Goal: Task Accomplishment & Management: Manage account settings

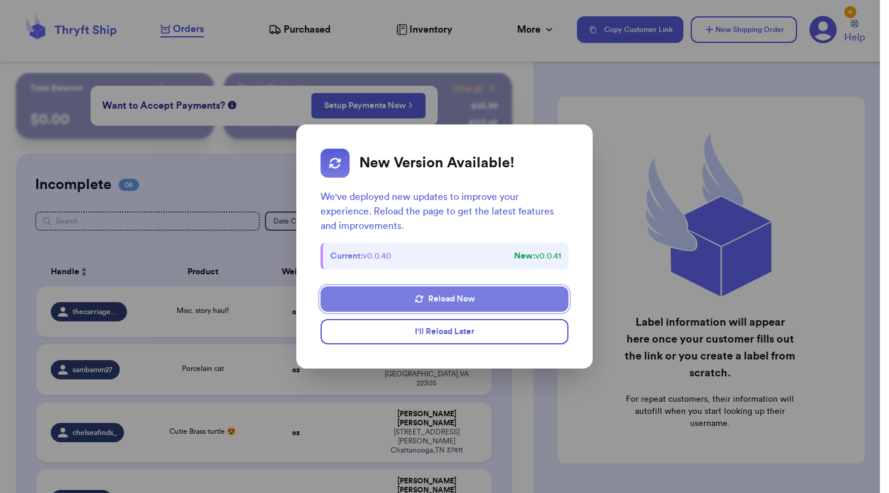
click at [428, 300] on button "Reload Now" at bounding box center [444, 299] width 248 height 25
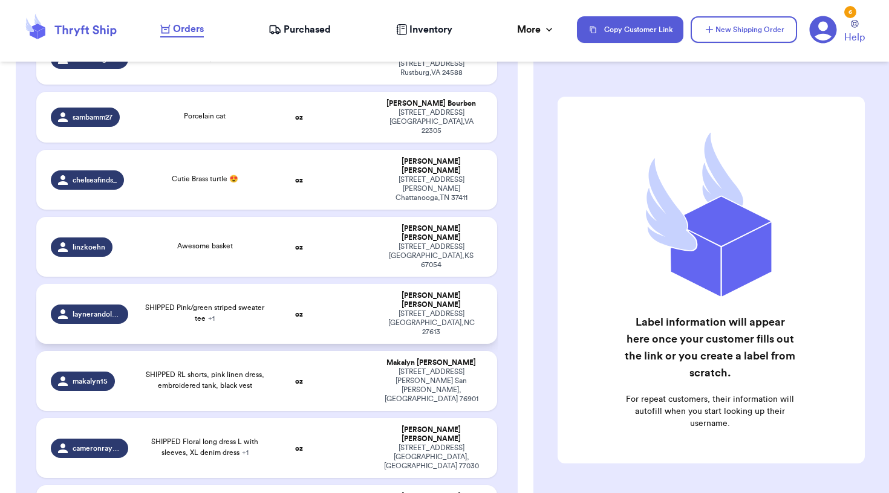
scroll to position [248, 0]
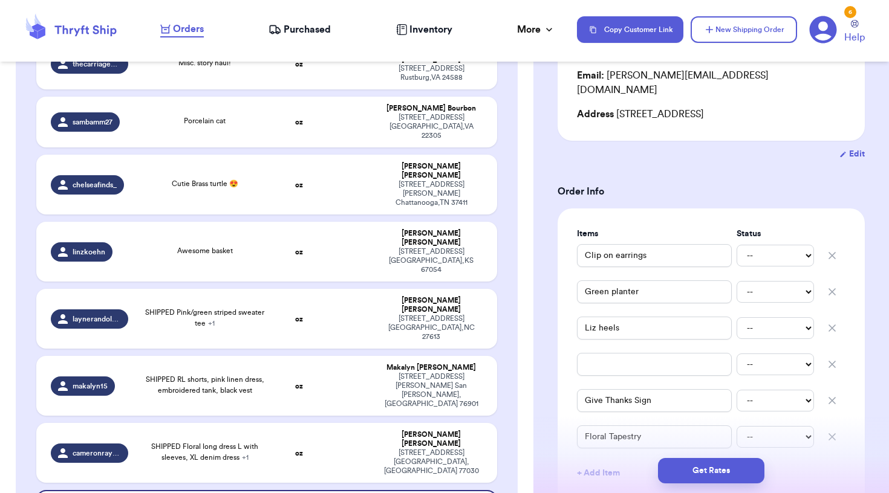
scroll to position [168, 0]
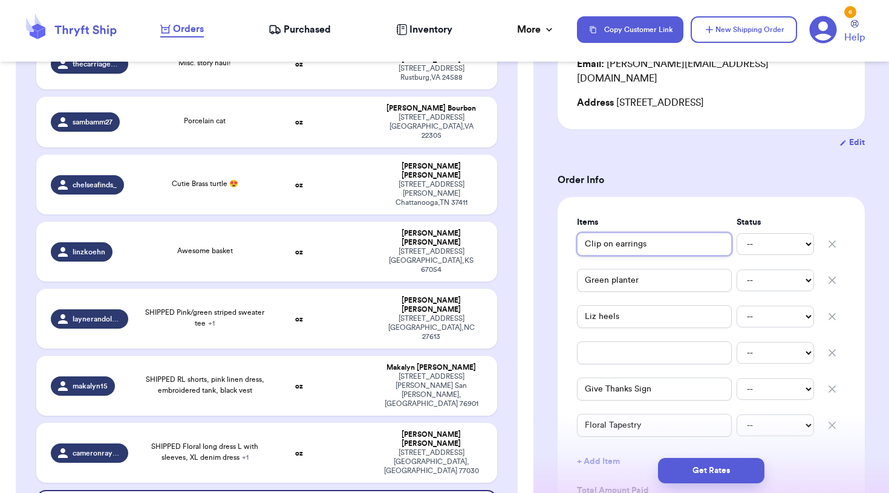
click at [585, 233] on input "Clip on earrings" at bounding box center [654, 244] width 155 height 23
type input "vClip on earrings"
type input "vtClip on earrings"
type input "vtgClip on earrings"
type input "veg Clip on earrings"
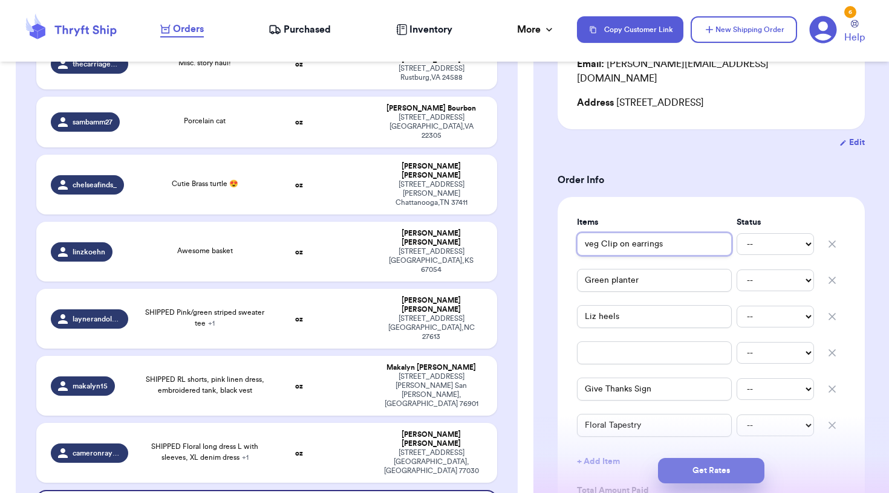
type input "veg Clip on earrings"
click at [683, 469] on button "Get Rates" at bounding box center [711, 470] width 106 height 25
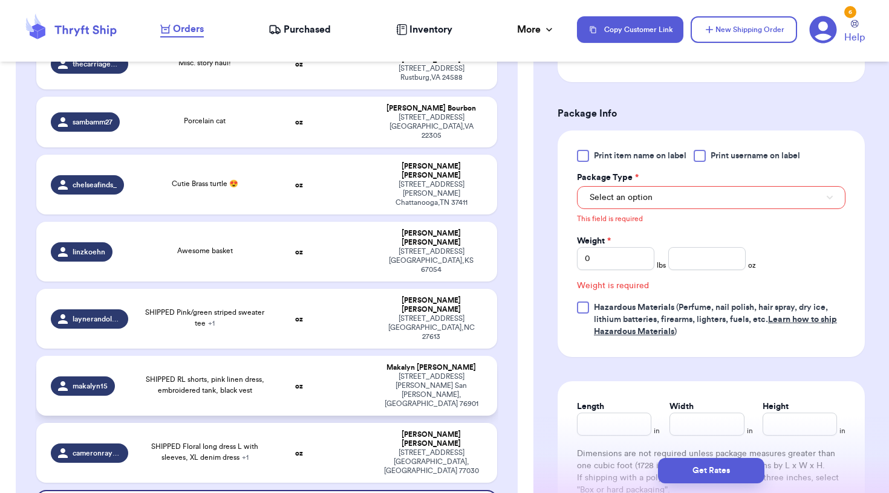
click at [353, 356] on td at bounding box center [348, 386] width 50 height 60
type input "SHIPPED RL shorts, pink linen dress, embroidered tank, black vest"
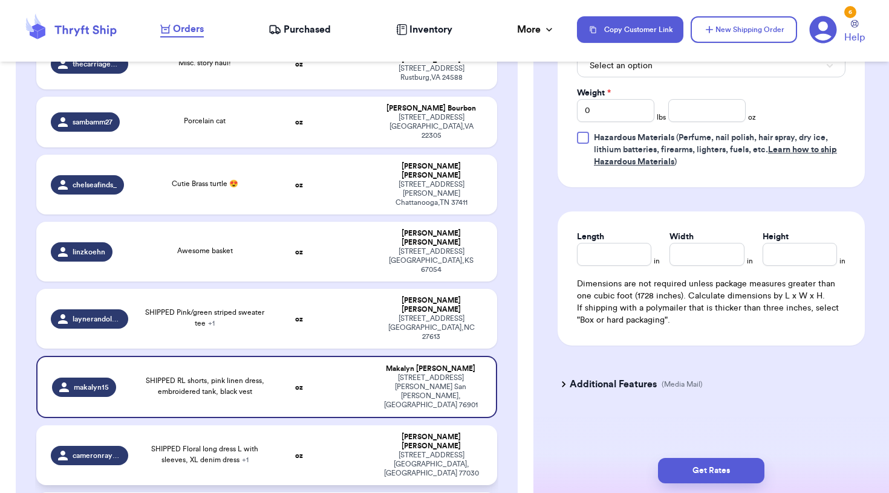
click at [270, 426] on td "SHIPPED Floral long dress L with sleeves, XL denim dress + 1" at bounding box center [204, 456] width 138 height 60
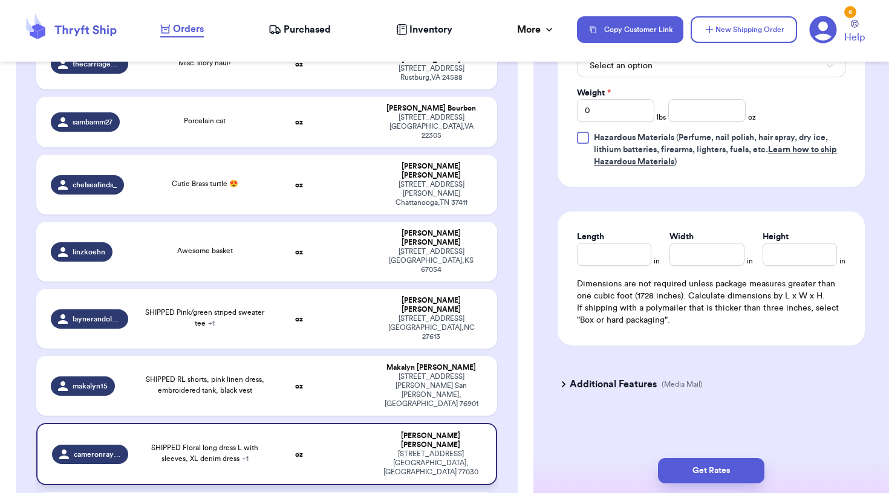
type input "SHIPPED Floral long dress L with sleeves, XL denim dress"
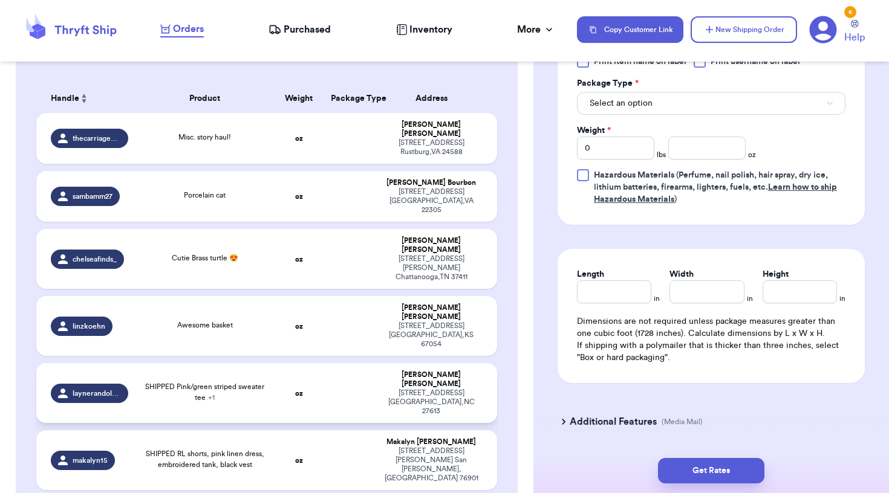
scroll to position [170, 0]
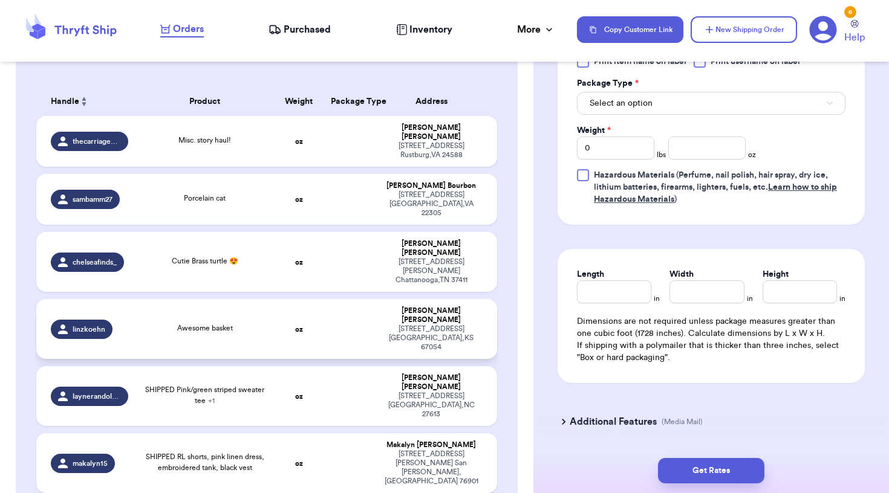
click at [285, 299] on td "oz" at bounding box center [299, 329] width 50 height 60
type input "Awesome basket"
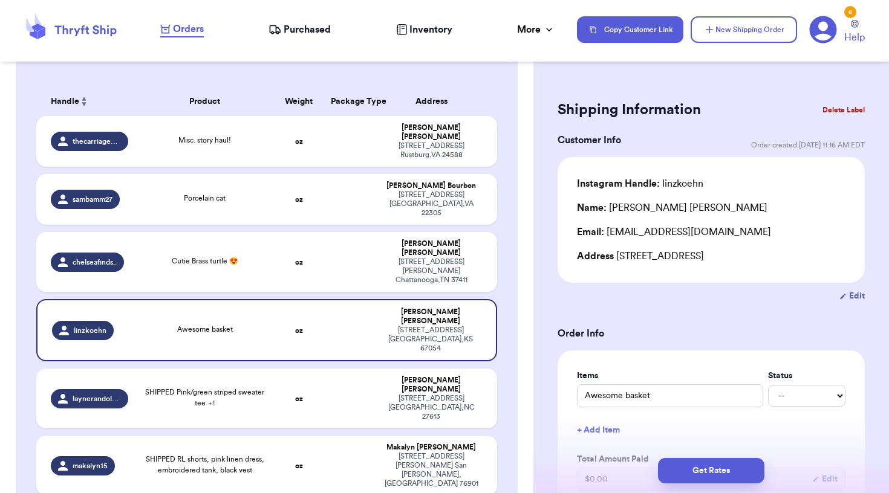
scroll to position [0, 0]
click at [586, 401] on input "Awesome basket" at bounding box center [670, 396] width 186 height 23
type input "SAwesome basket"
type input "SHAwesome basket"
type input "[DEMOGRAPHIC_DATA] basket"
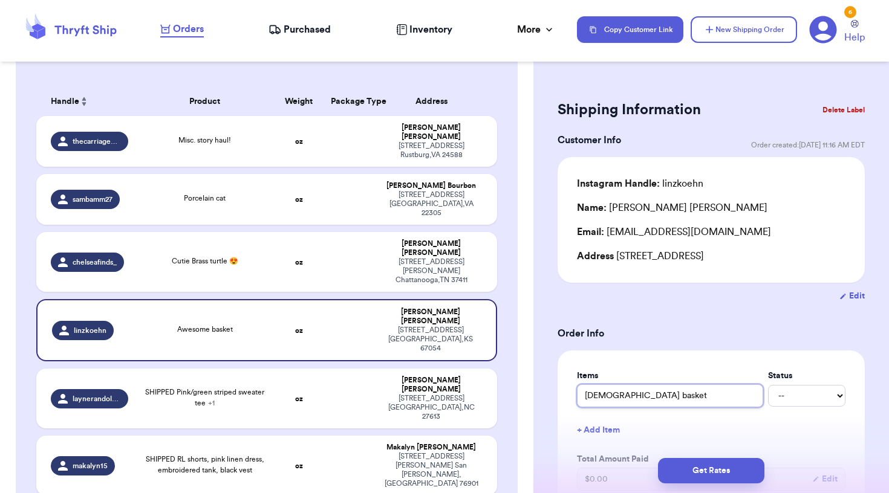
type input "SHIPAwesome basket"
type input "SHIPPAwesome basket"
type input "SHIPPEAwesome basket"
type input "SHIPPE Awesome basket"
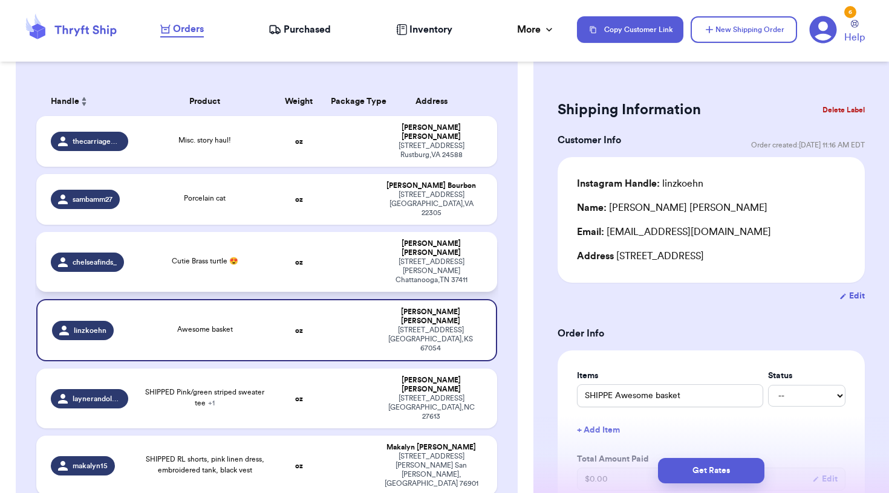
click at [316, 238] on td "oz" at bounding box center [299, 262] width 50 height 60
type input "Cutie Brass turtle 😍"
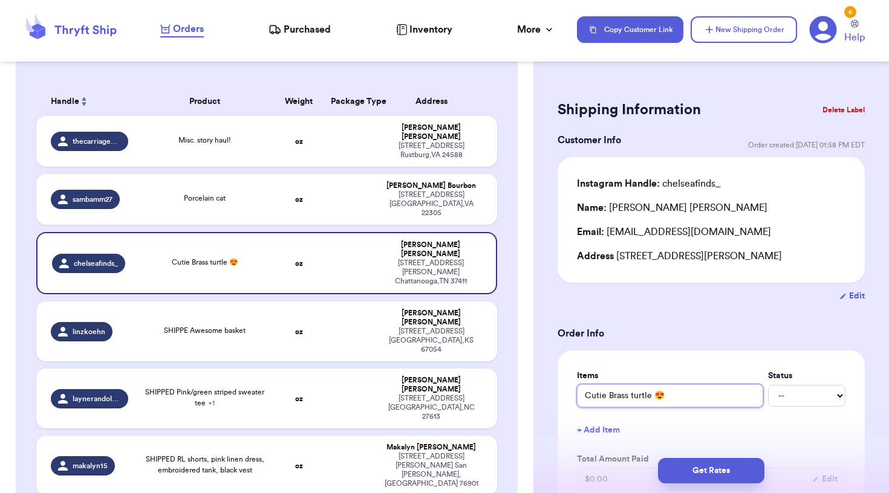
click at [582, 401] on input "Cutie Brass turtle 😍" at bounding box center [670, 396] width 186 height 23
type input "SCutie Brass turtle 😍"
type input "SHCutie Brass turtle 😍"
type input "SHICutie Brass turtle 😍"
type input "SHIPCutie Brass turtle 😍"
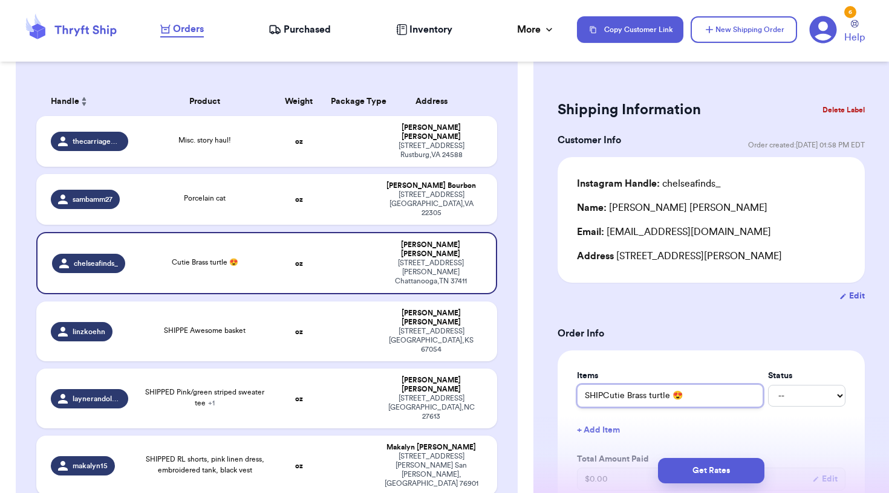
type input "SHIPPCutie Brass turtle 😍"
type input "SHIPPECutie Brass turtle 😍"
type input "SHIPPEDCutie Brass turtle 😍"
type input "SHIPPED Cutie Brass turtle 😍"
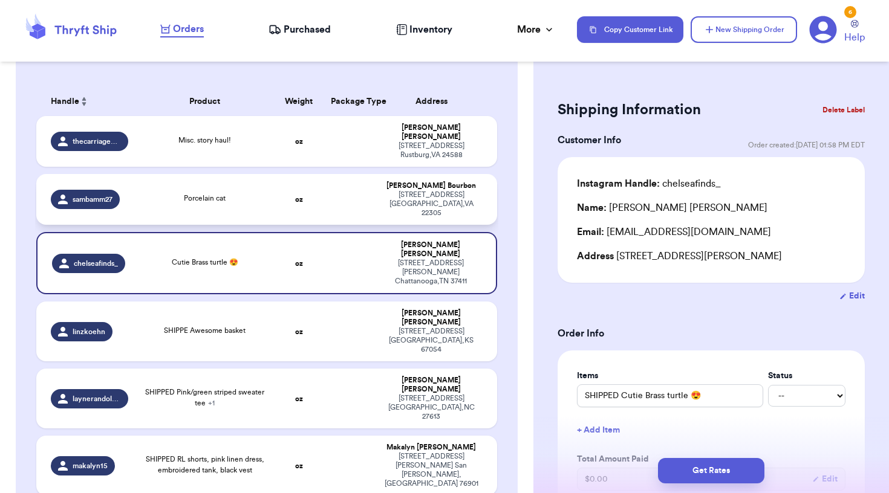
click at [353, 200] on td at bounding box center [348, 199] width 50 height 51
type input "Porcelain cat"
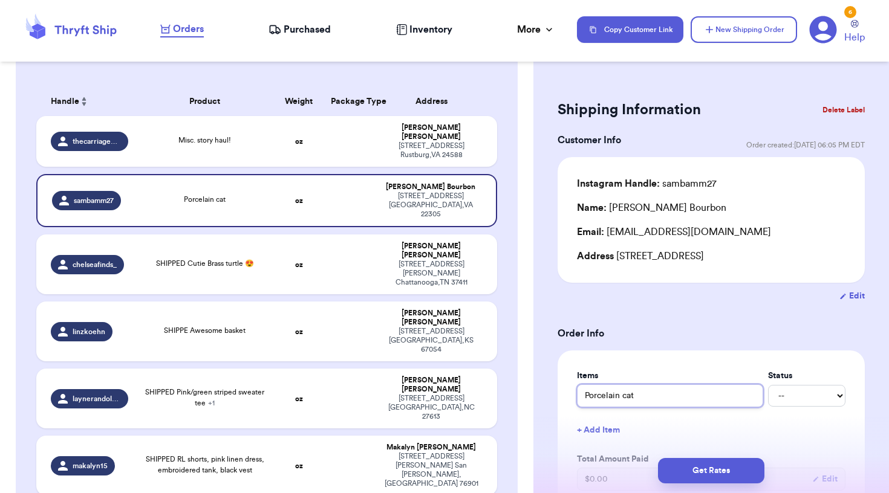
click at [585, 399] on input "Porcelain cat" at bounding box center [670, 396] width 186 height 23
type input "SPorcelain cat"
type input "SHPorcelain cat"
type input "SHIPorcelain cat"
type input "SHIPPorcelain cat"
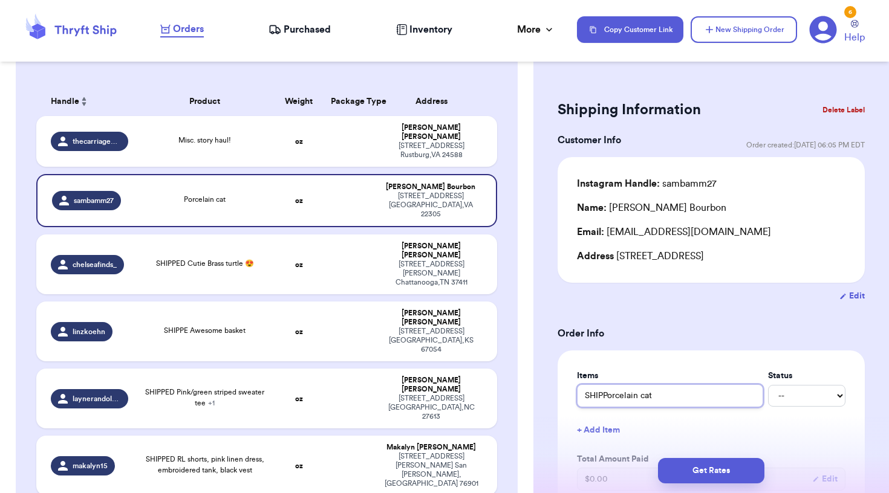
type input "SHIPPPorcelain cat"
type input "SHIPPEPorcelain cat"
type input "SHIPPE Porcelain cat"
type input "SHIPPEPorcelain cat"
type input "SHIPPEDPorcelain cat"
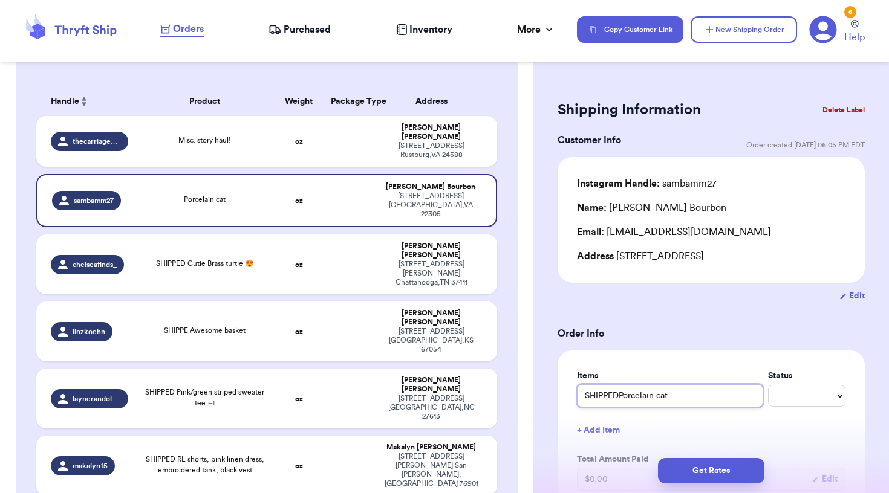
type input "SHIPPED Porcelain cat"
click at [495, 100] on th "Address" at bounding box center [435, 101] width 124 height 29
click at [426, 132] on div "[PERSON_NAME]" at bounding box center [431, 132] width 102 height 18
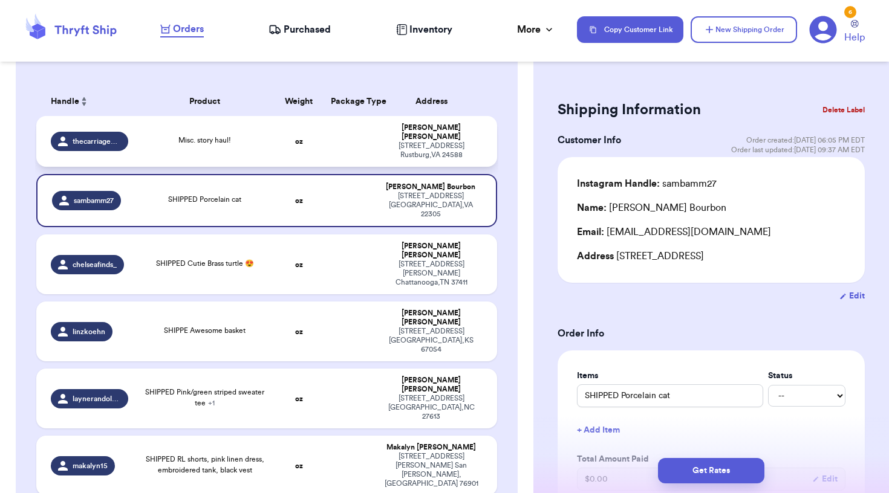
type input "Misc. story haul!"
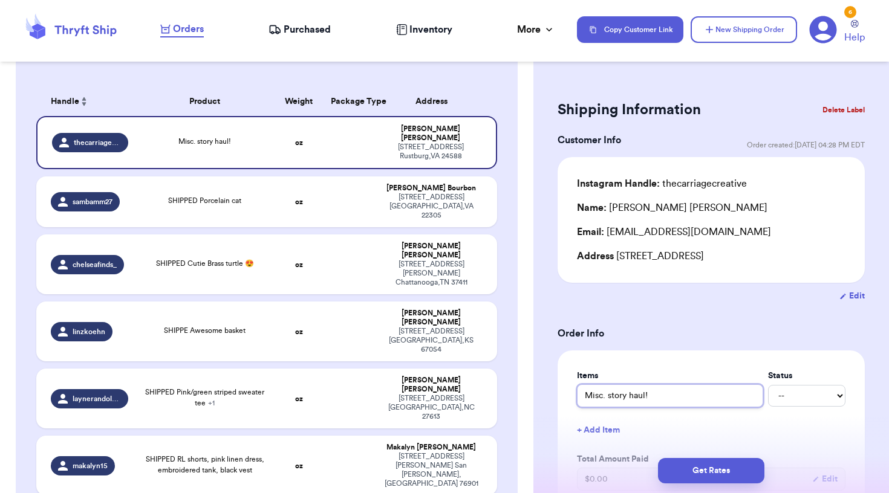
click at [585, 400] on input "Misc. story haul!" at bounding box center [670, 396] width 186 height 23
type input "PMisc. story haul!"
type input "PIMisc. story haul!"
type input "PICMisc. story haul!"
type input "PICKMisc. story haul!"
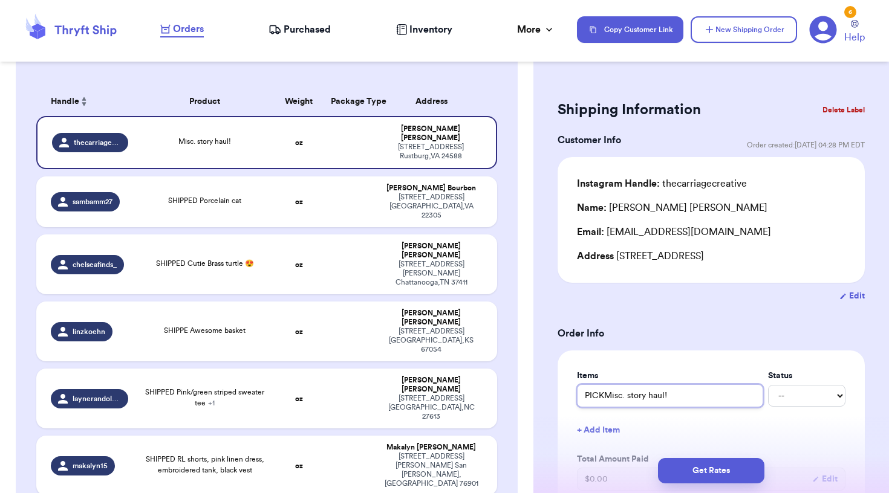
type input "PICKUMisc. story haul!"
type input "PICKUPMisc. story haul!"
type input "PICKUP Misc. story haul!"
click at [651, 332] on h3 "Order Info" at bounding box center [710, 333] width 307 height 15
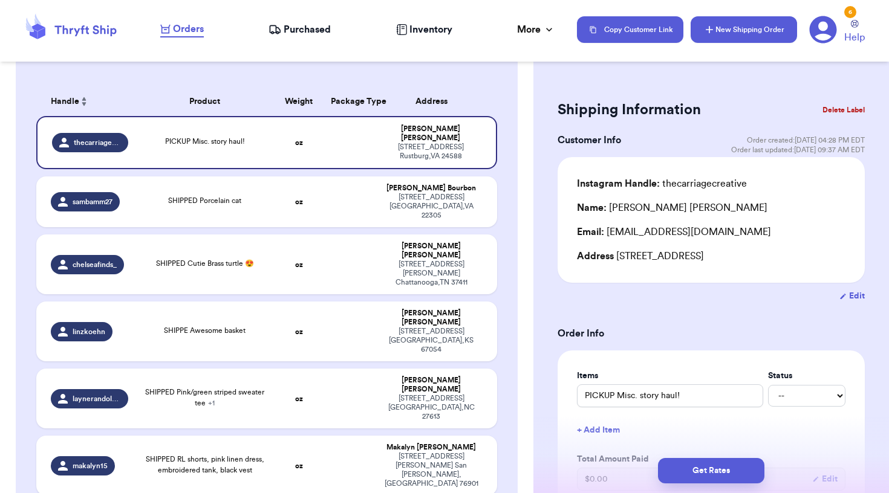
click at [727, 36] on button "New Shipping Order" at bounding box center [743, 29] width 106 height 27
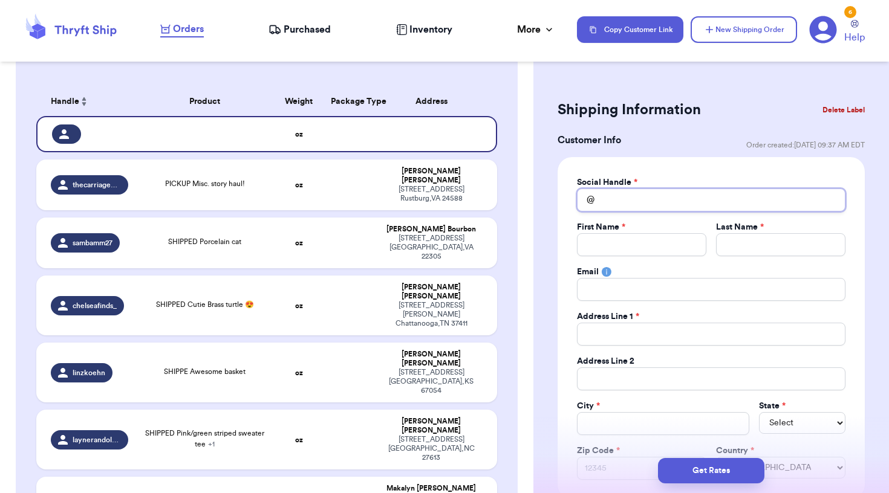
click at [630, 199] on input "Total Amount Paid" at bounding box center [711, 200] width 268 height 23
type input "F"
type input "FA"
type input "FAR"
type input "FARM"
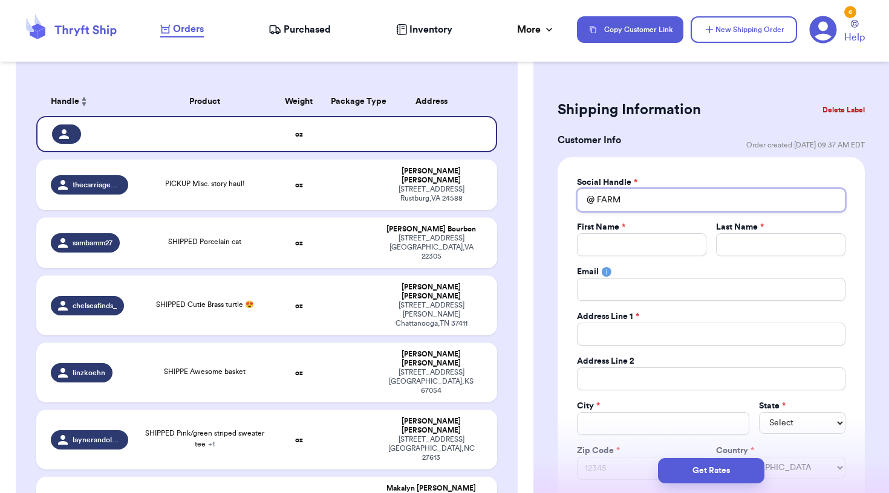
type input "FARMH"
type input "FARMHO"
type input "FARMHOU"
type input "FARMHOUS"
type input "FARMHOUSE"
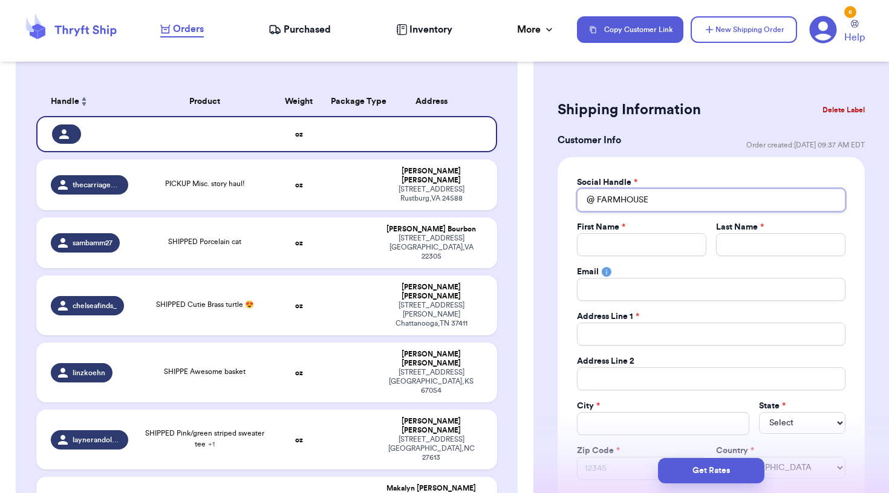
type input "FARMHOUS"
type input "FARMHOU"
type input "FARMHO"
type input "FARMH"
type input "FARM"
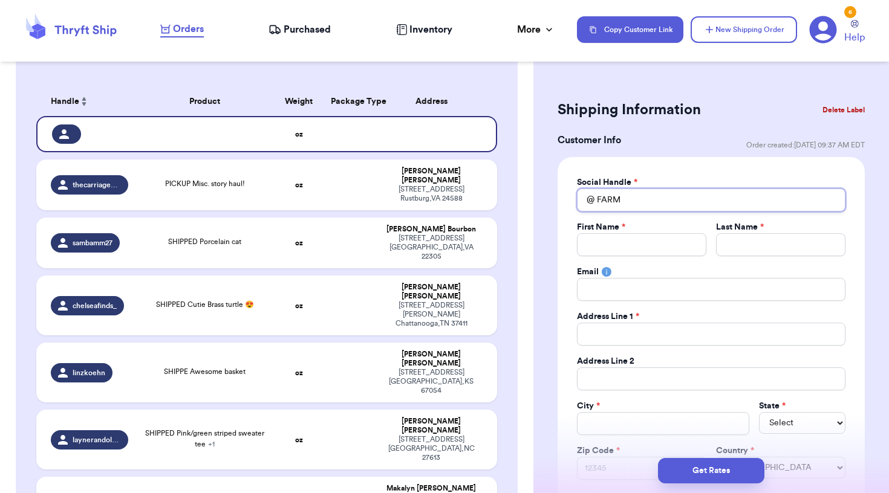
type input "FAR"
type input "FA"
type input "F"
type input "f"
type input "fa"
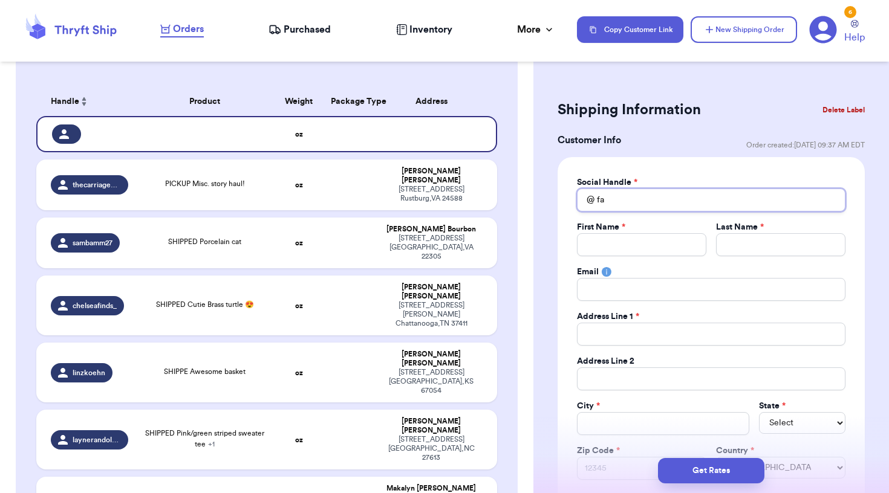
type input "far"
type input "farm"
type input "farmh"
type input "farmho"
type input "farmhou"
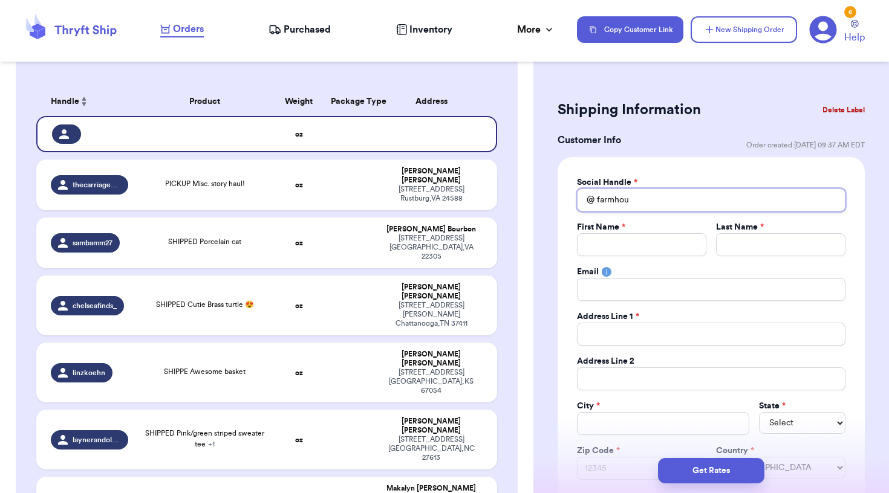
type input "farmhous"
type input "farmhouse"
type input "farmhousef"
type input "farmhousefo"
type input "farmhousefol"
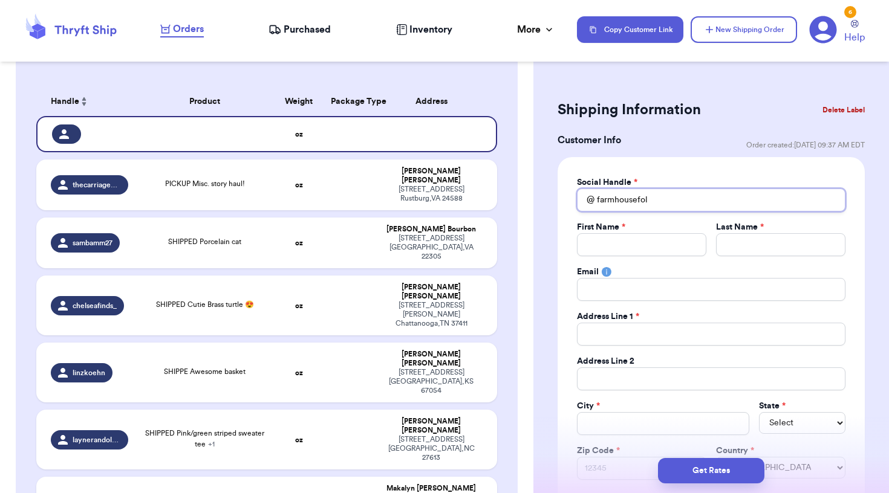
type input "farmhousefoli"
type input "farmhousefolia"
type input "farmhousefoliag"
type input "farmhousefoliage"
type input "farmhousefoliagew"
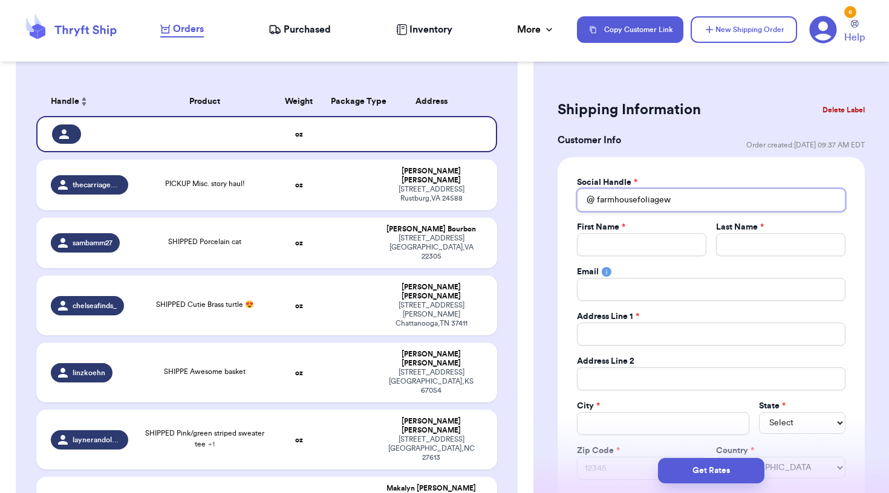
type input "farmhousefoliagewn"
type input "farmhousefoliagewnc"
type input "A"
type input "Ad"
type input "Adr"
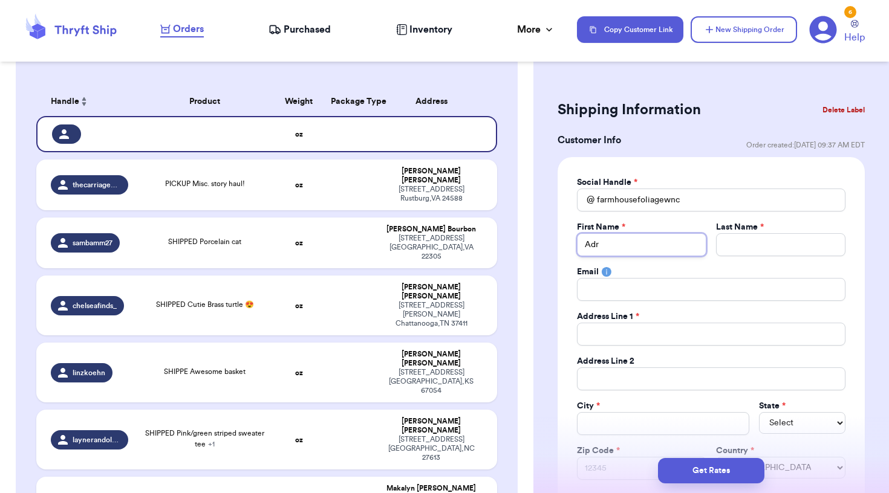
type input "Adri"
type input "Adria"
type input "[PERSON_NAME]"
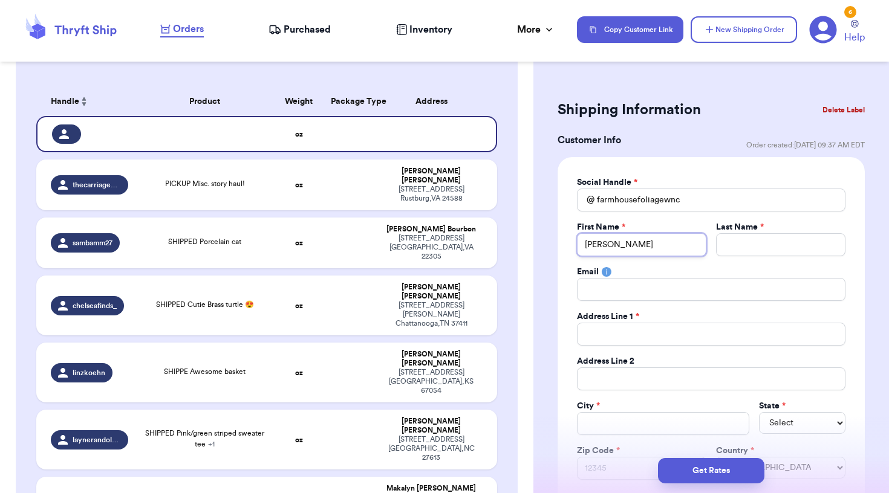
type input "[PERSON_NAME]"
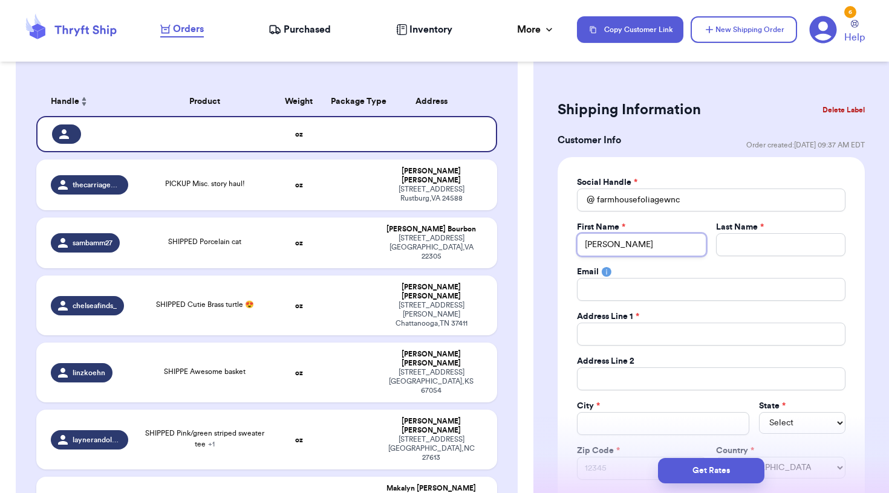
type input "[PERSON_NAME]"
click at [662, 245] on input "[PERSON_NAME]" at bounding box center [641, 244] width 129 height 23
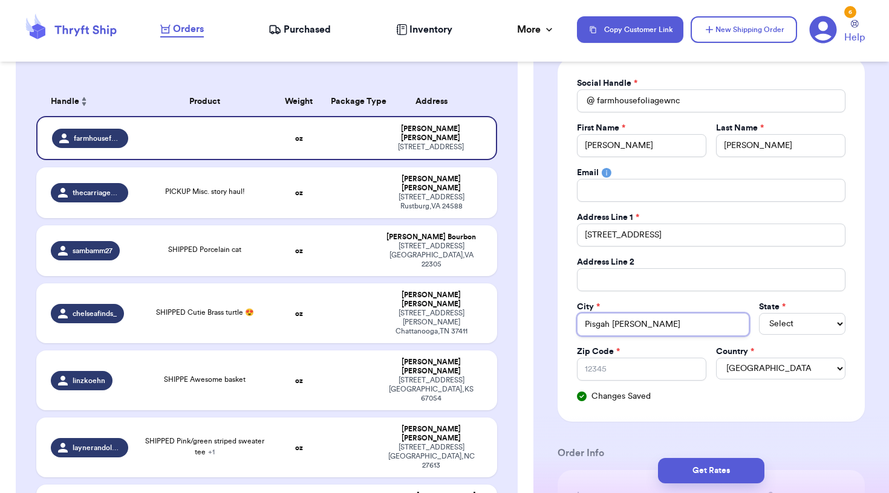
scroll to position [102, 0]
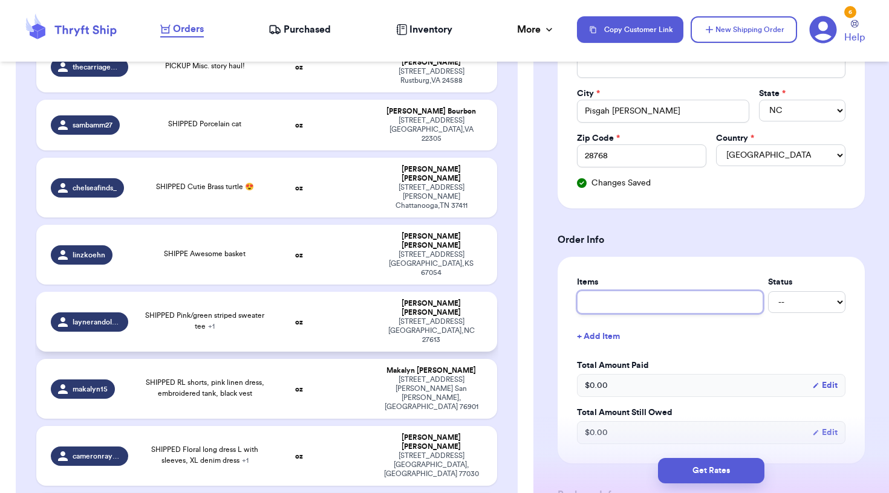
scroll to position [307, 0]
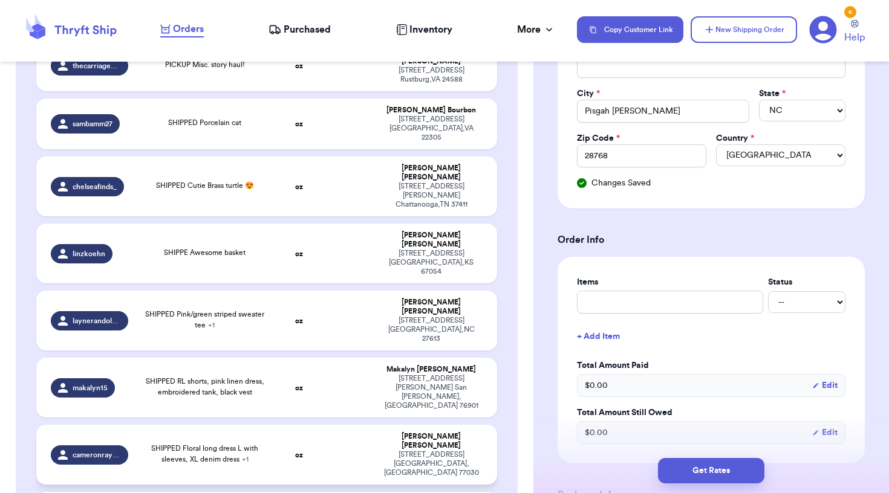
click at [300, 452] on strong "oz" at bounding box center [299, 455] width 8 height 7
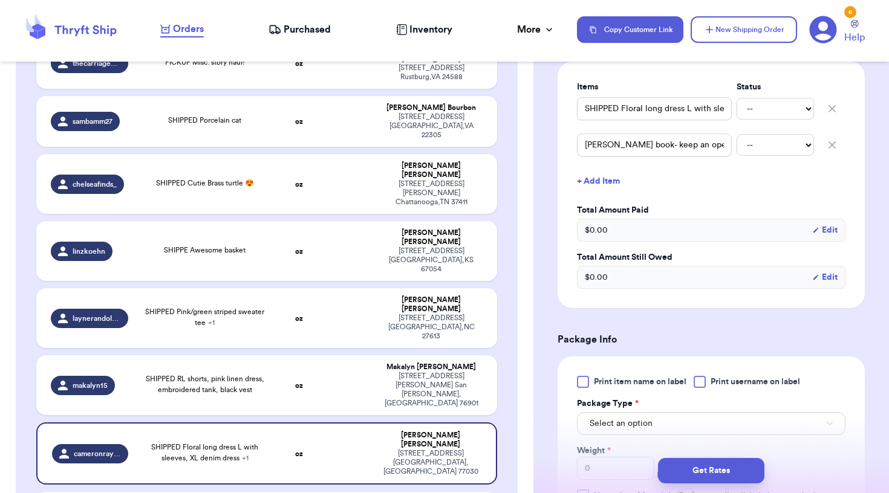
scroll to position [284, 0]
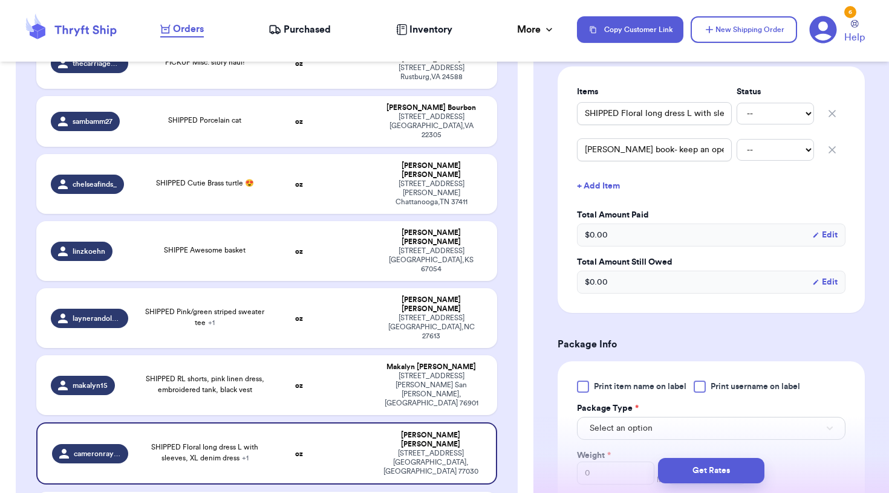
click at [833, 114] on icon "button" at bounding box center [832, 114] width 12 height 12
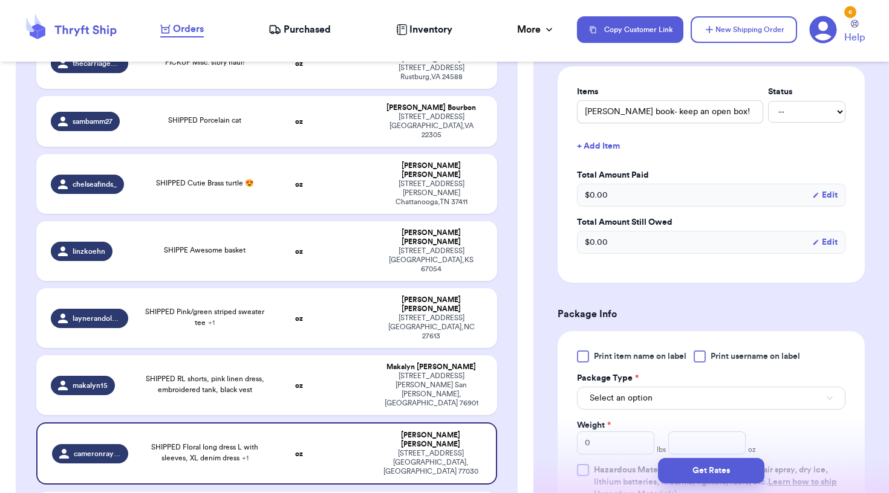
click at [658, 302] on form "Shipping Information Delete Label Customer Info Order created: [DATE] 11:38 AM …" at bounding box center [710, 277] width 307 height 929
click at [508, 322] on div "Incomplete 09 Get Rates for All ( 0 ) Get Rates for All ( 0 ) Date Created Date…" at bounding box center [266, 216] width 501 height 739
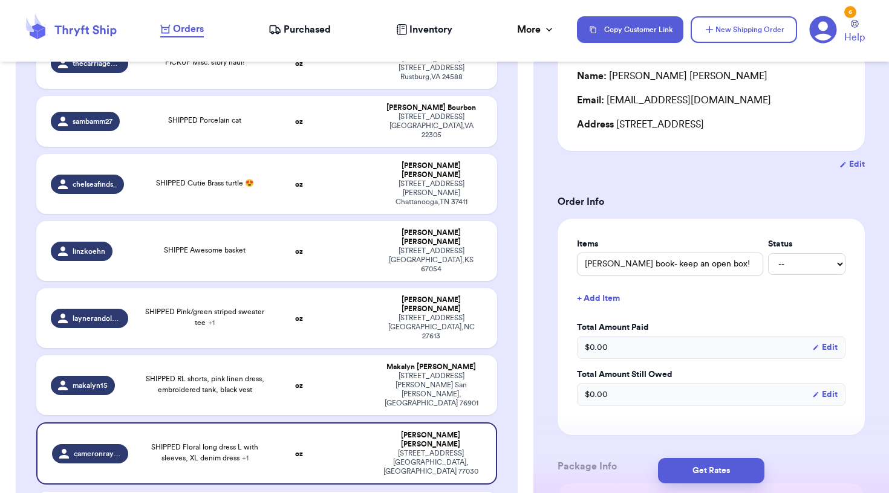
scroll to position [47, 0]
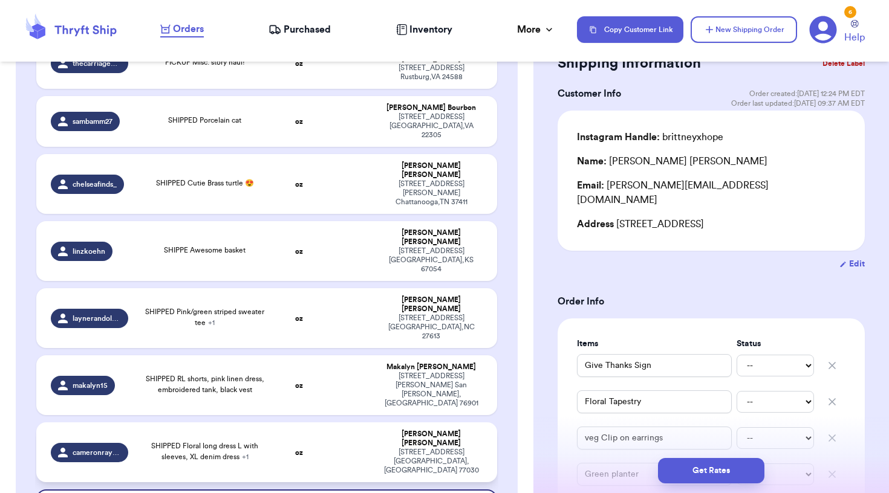
click at [370, 423] on td at bounding box center [348, 453] width 50 height 60
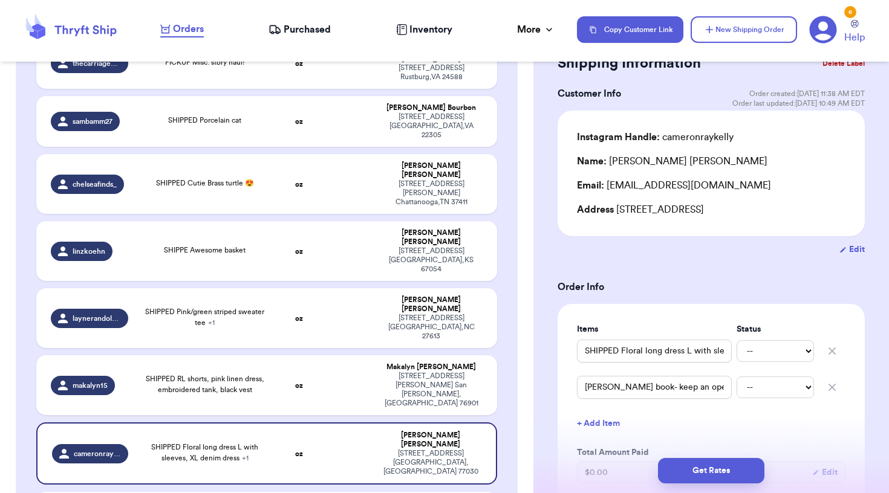
click at [836, 351] on icon "button" at bounding box center [832, 351] width 12 height 12
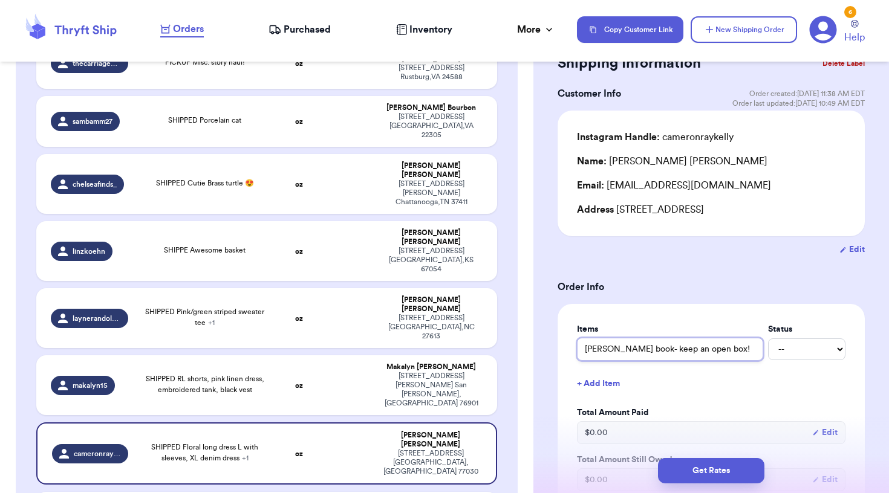
click at [587, 352] on input "[PERSON_NAME] book- keep an open box!" at bounding box center [670, 349] width 186 height 23
click at [526, 261] on div "Customer Link New Order Total Balance Payout $ 0.00 Recent Payments View all @ …" at bounding box center [266, 272] width 533 height 1013
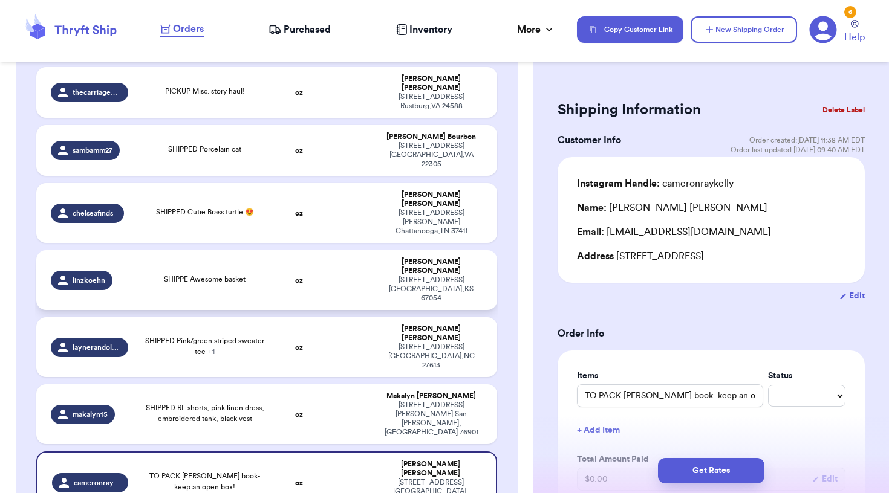
scroll to position [279, 0]
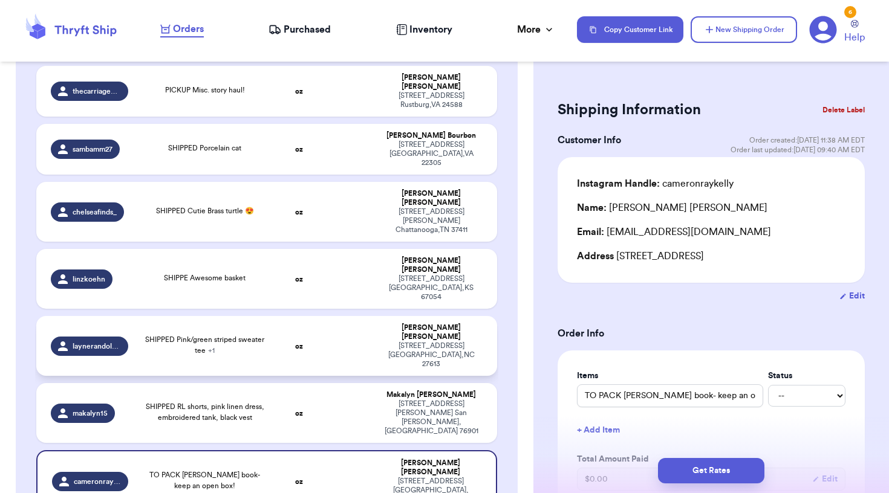
click at [357, 316] on td at bounding box center [348, 346] width 50 height 60
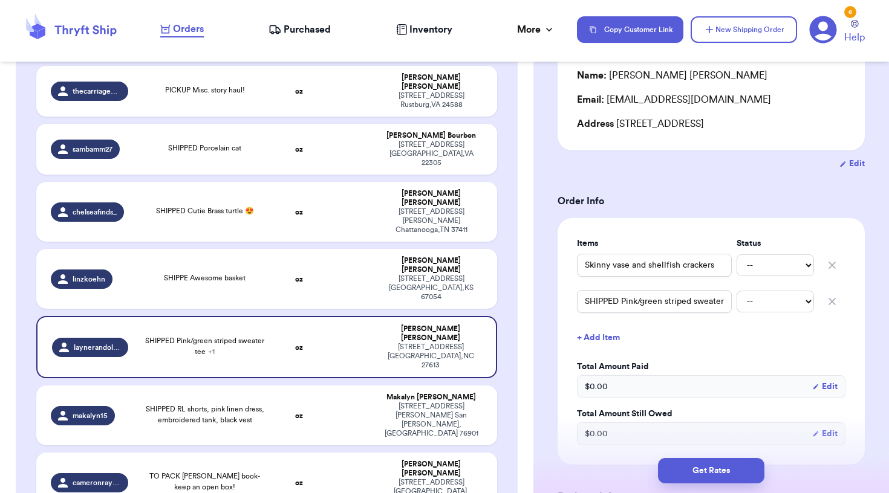
scroll to position [155, 0]
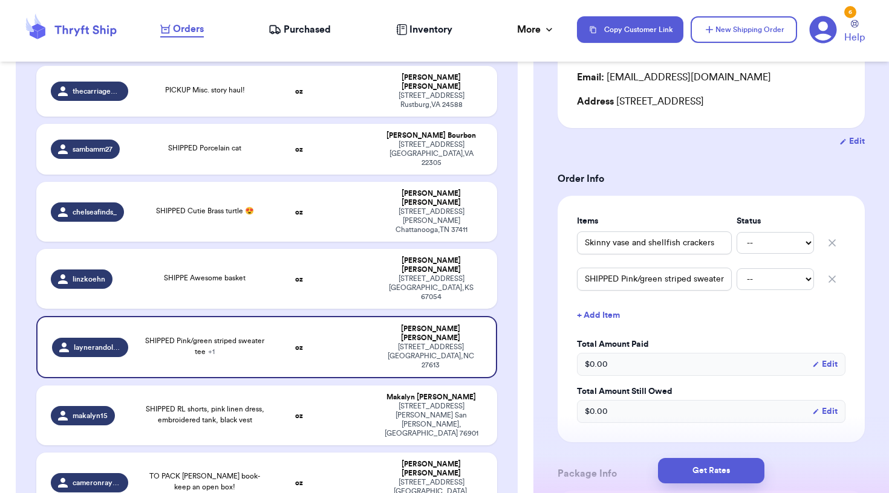
click at [834, 285] on icon "button" at bounding box center [832, 279] width 12 height 12
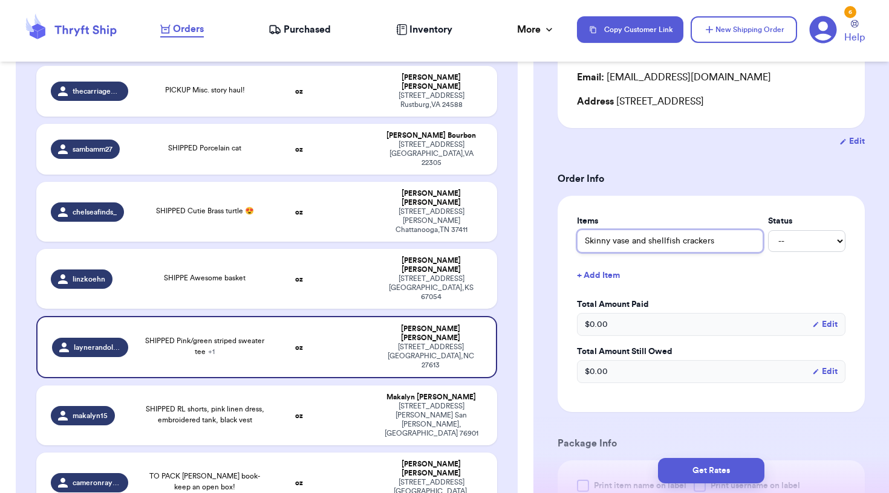
click at [586, 253] on input "Skinny vase and shellfish crackers" at bounding box center [670, 241] width 186 height 23
click at [537, 242] on div "Shipping Information Delete Label Customer Info Order created: [DATE] 09:18 AM …" at bounding box center [711, 436] width 356 height 1037
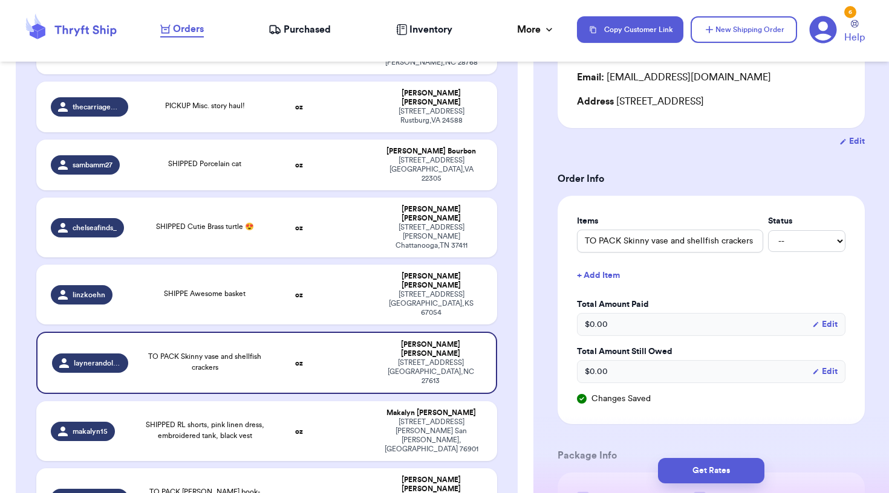
scroll to position [262, 0]
click at [387, 418] on div "[STREET_ADDRESS][PERSON_NAME]" at bounding box center [431, 436] width 102 height 36
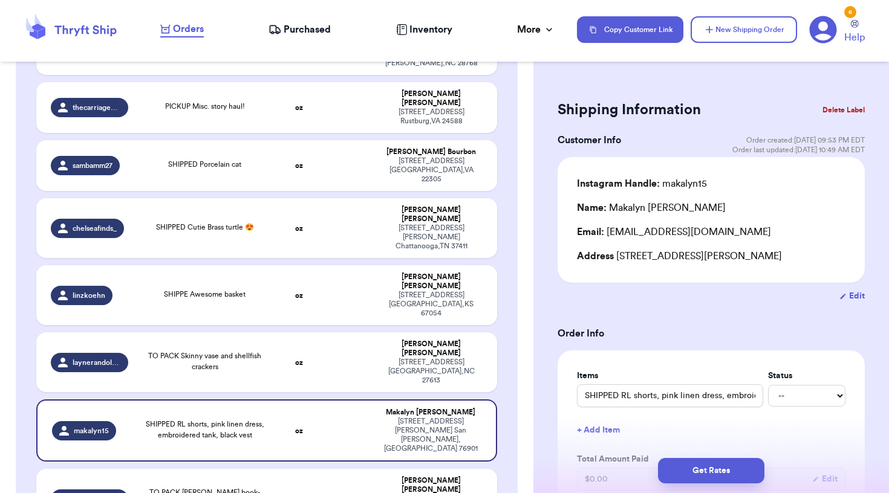
scroll to position [0, 0]
click at [852, 113] on button "Delete Label" at bounding box center [843, 110] width 52 height 27
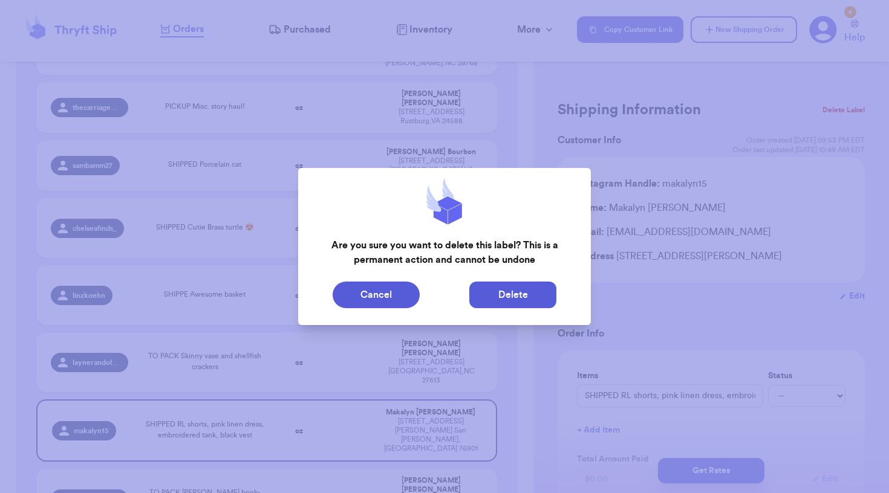
click at [505, 296] on button "Delete" at bounding box center [512, 295] width 87 height 27
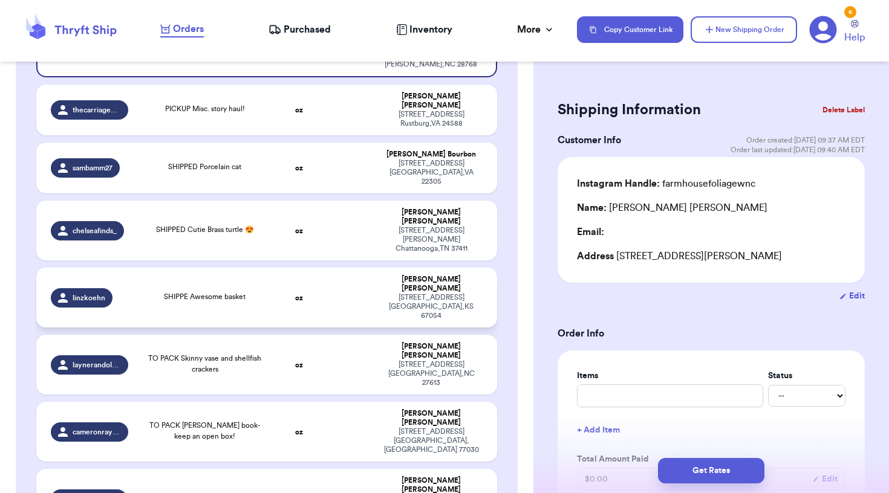
click at [241, 268] on td "SHIPPE Awesome basket" at bounding box center [204, 298] width 138 height 60
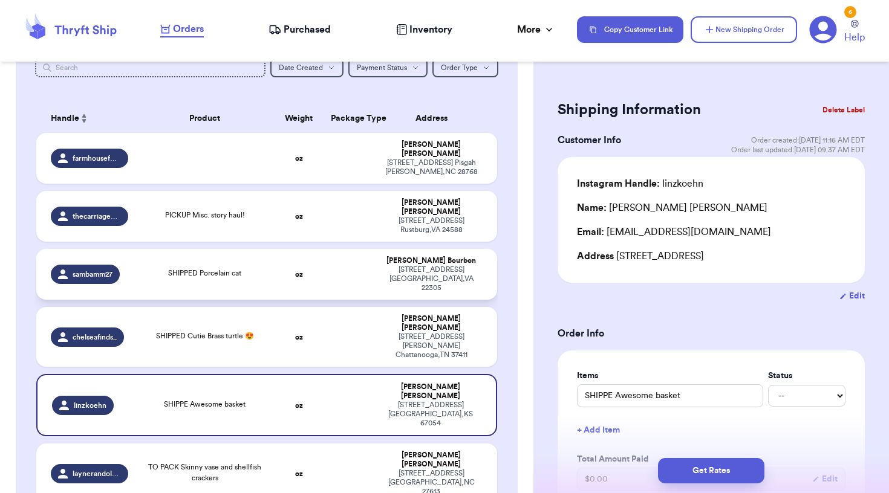
scroll to position [140, 0]
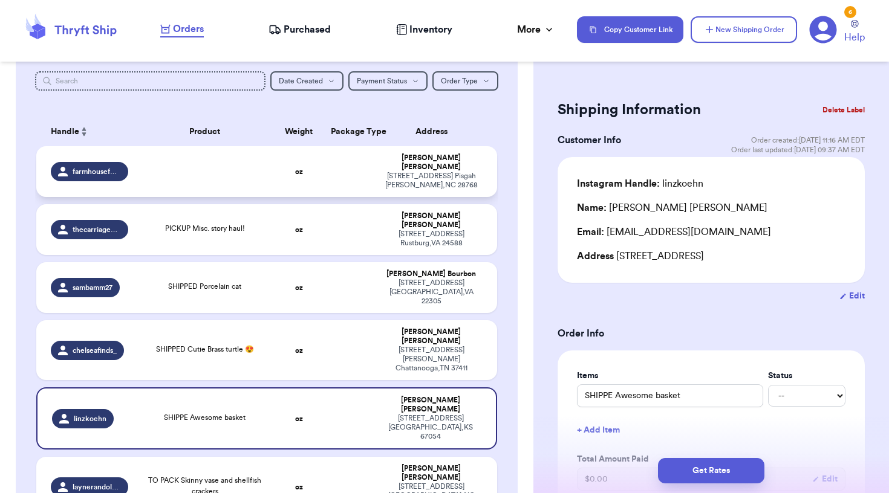
click at [264, 177] on td at bounding box center [204, 171] width 138 height 51
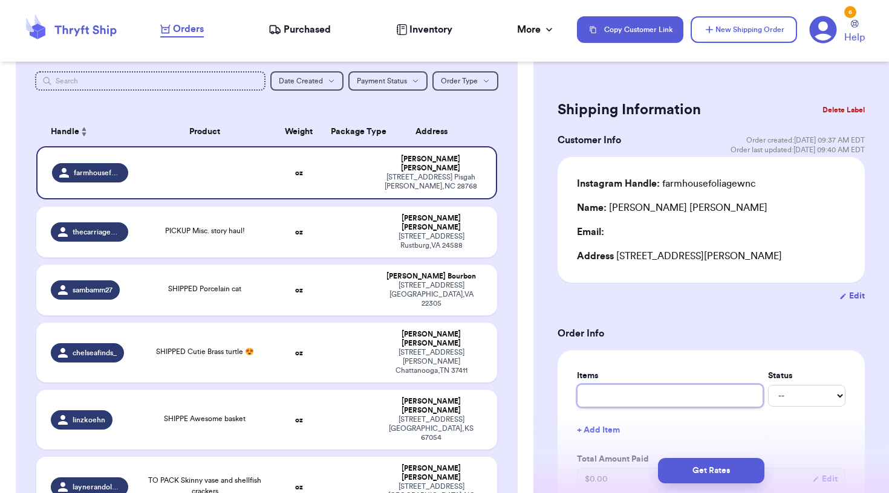
click at [607, 407] on input "text" at bounding box center [670, 396] width 186 height 23
click at [608, 432] on button "+ Add Item" at bounding box center [711, 430] width 278 height 27
click at [608, 441] on input "text" at bounding box center [654, 434] width 155 height 23
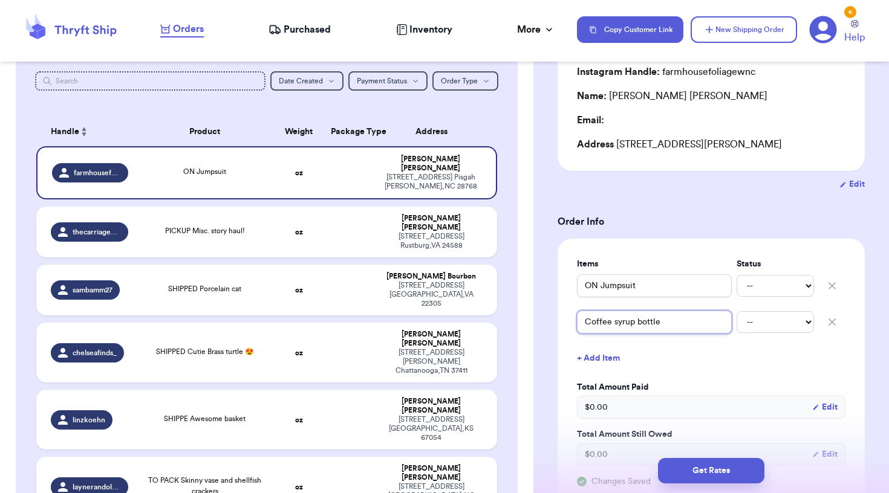
scroll to position [120, 0]
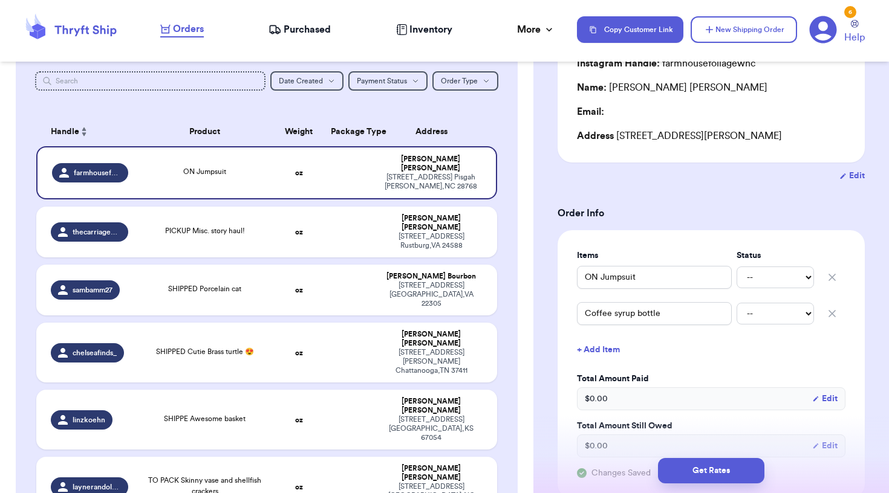
click at [597, 353] on button "+ Add Item" at bounding box center [711, 350] width 278 height 27
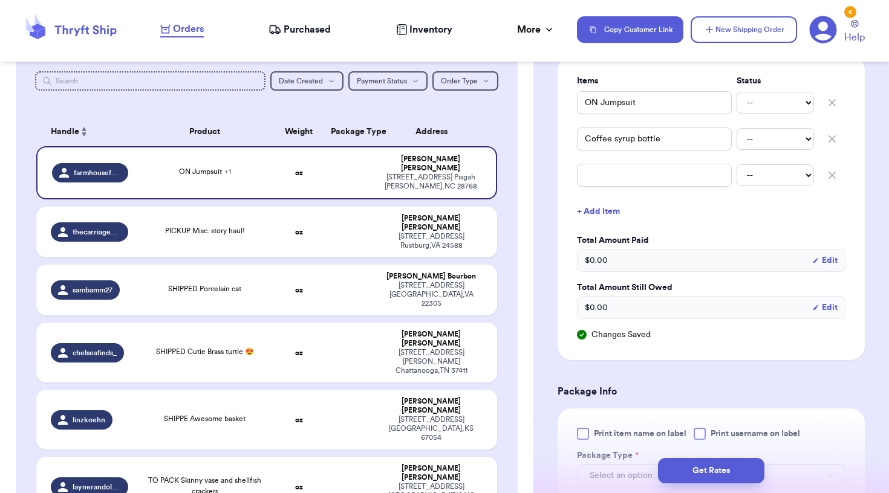
scroll to position [182, 0]
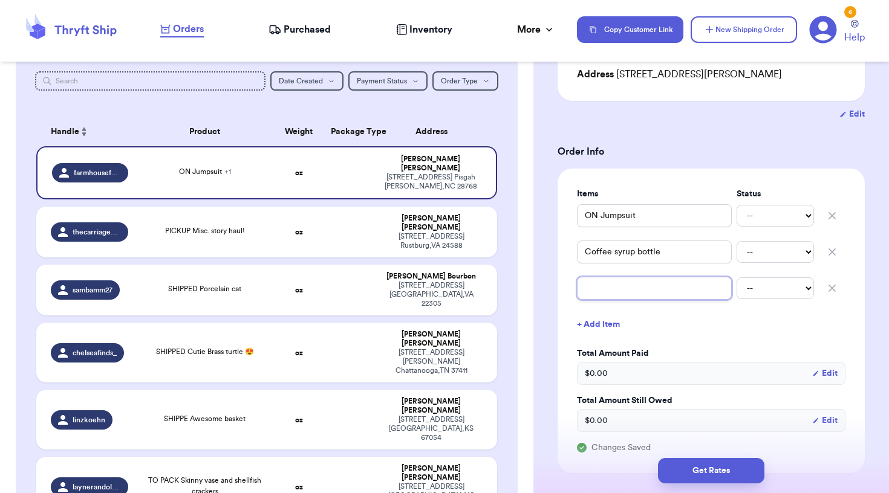
click at [605, 289] on input "text" at bounding box center [654, 288] width 155 height 23
click at [530, 198] on div "Customer Link New Order Total Balance Payout $ 0.00 Recent Payments View all @ …" at bounding box center [266, 405] width 533 height 946
